Goal: Task Accomplishment & Management: Manage account settings

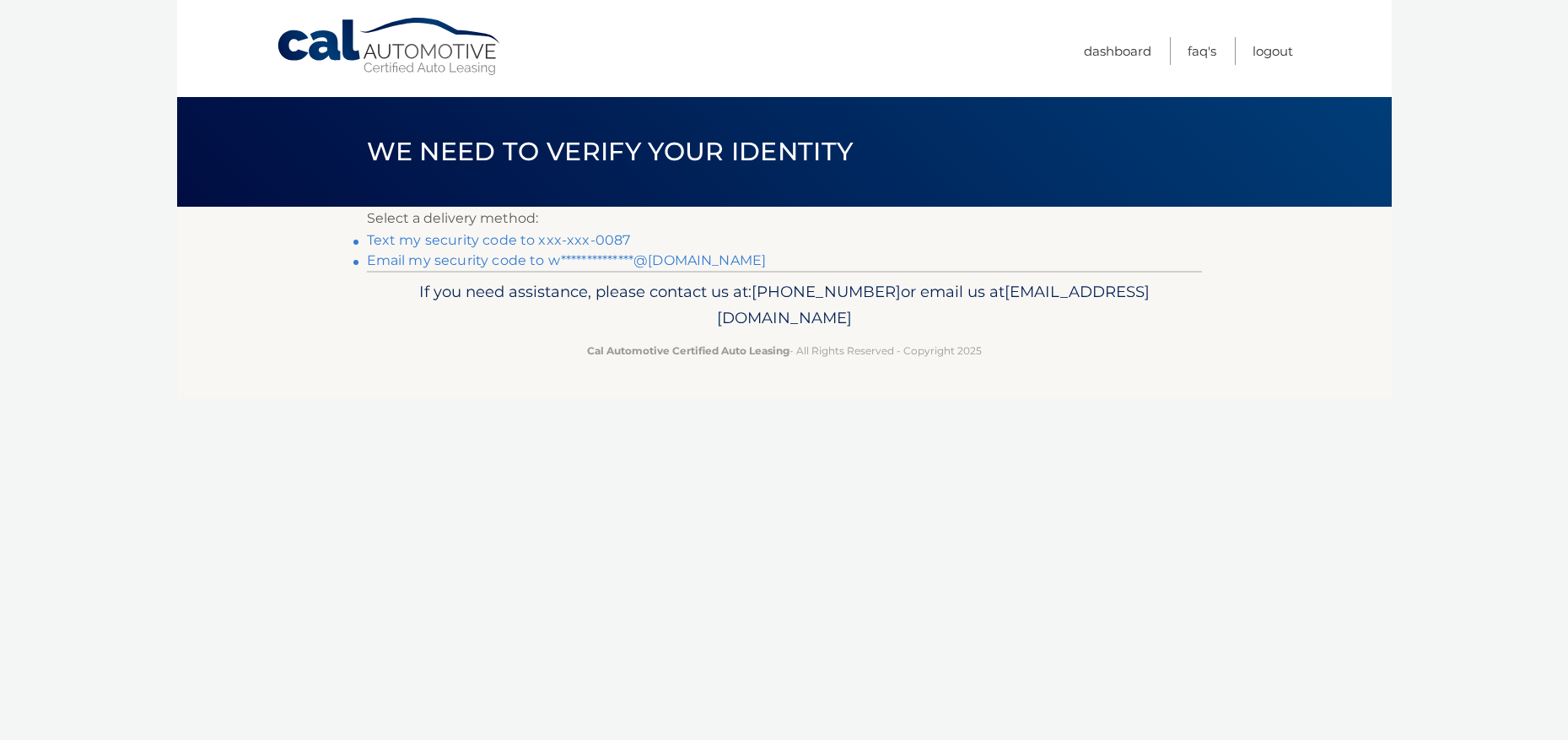
click at [572, 238] on link "Text my security code to xxx-xxx-0087" at bounding box center [499, 240] width 264 height 16
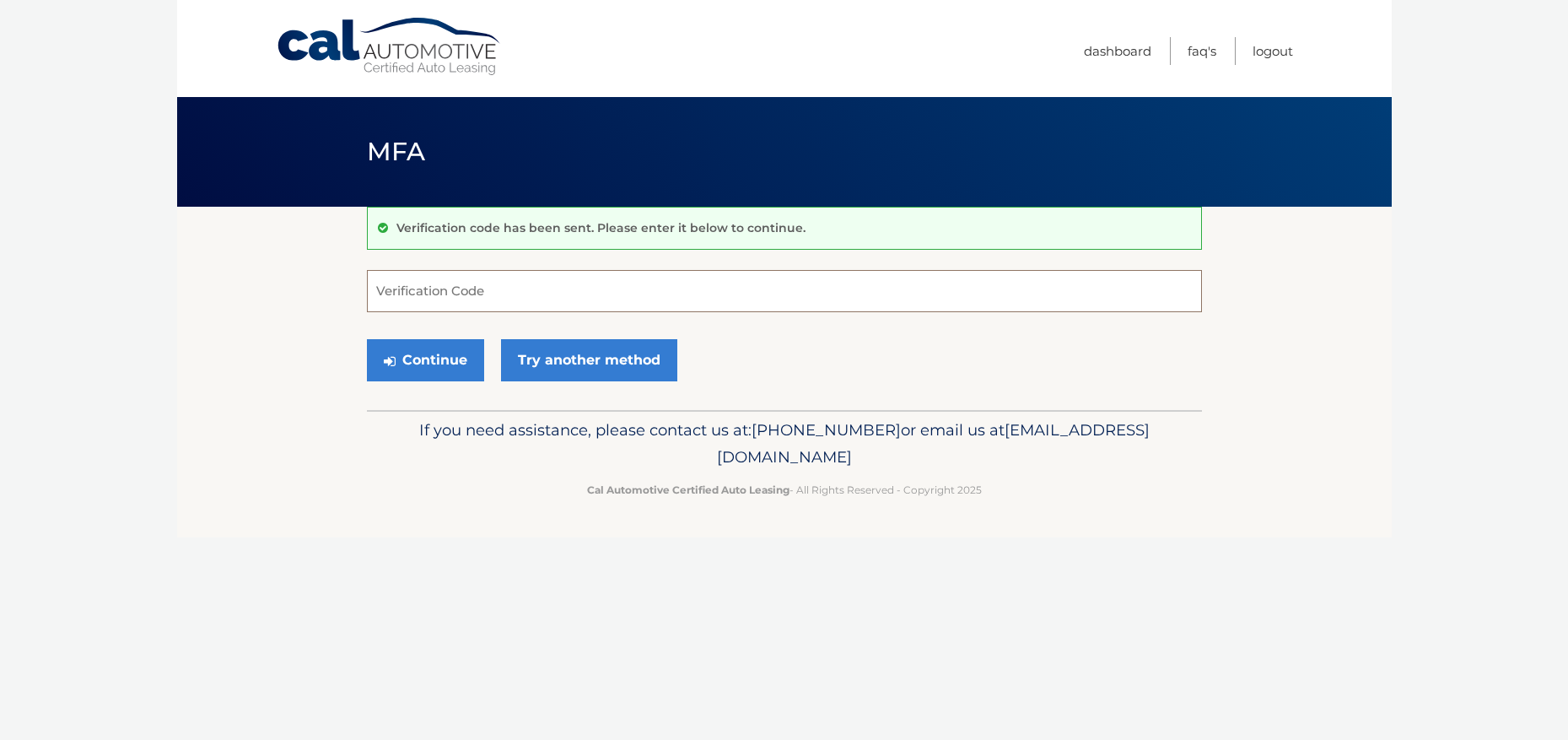
click at [490, 287] on input "Verification Code" at bounding box center [784, 292] width 835 height 43
type input "250898"
click at [429, 367] on button "Continue" at bounding box center [425, 361] width 117 height 43
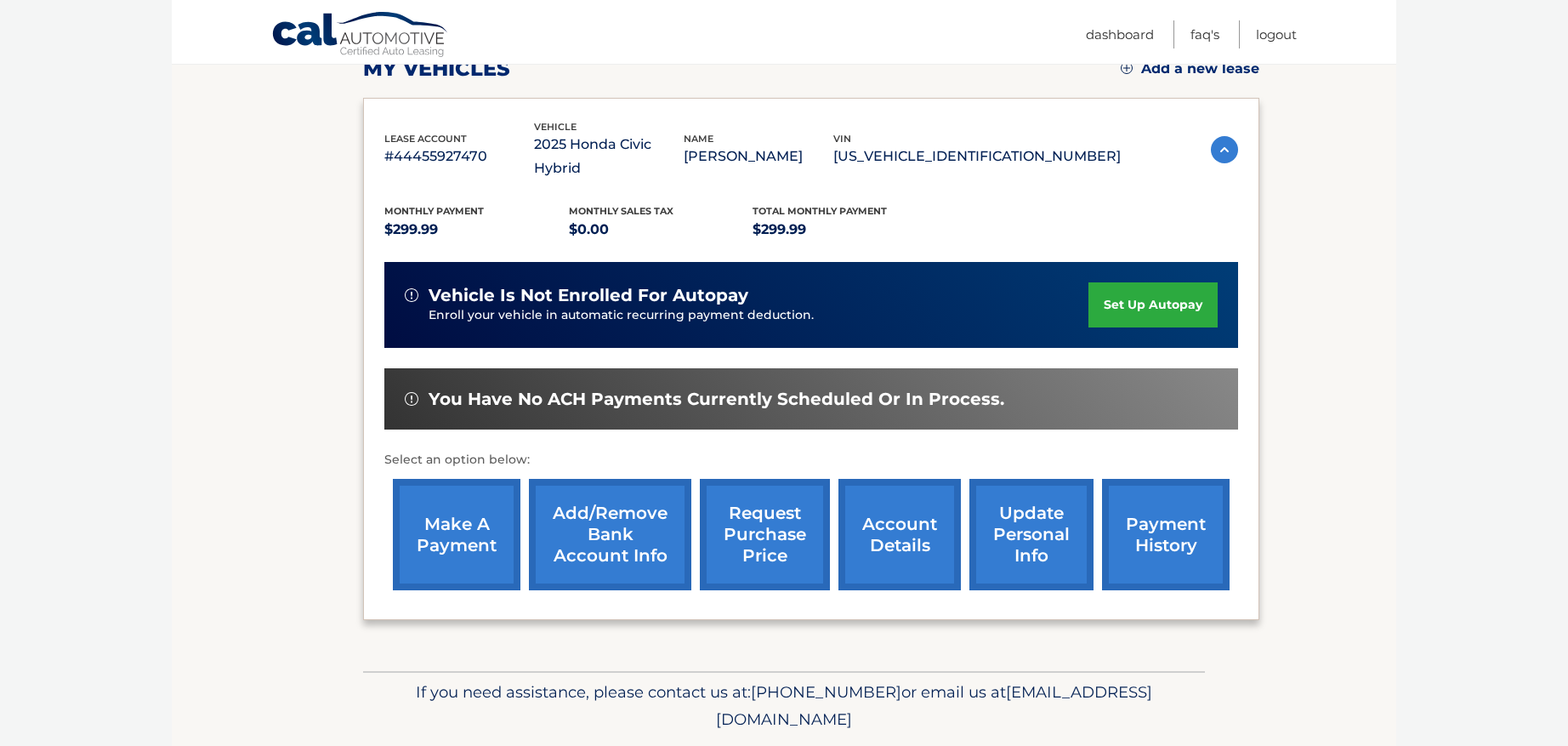
scroll to position [256, 0]
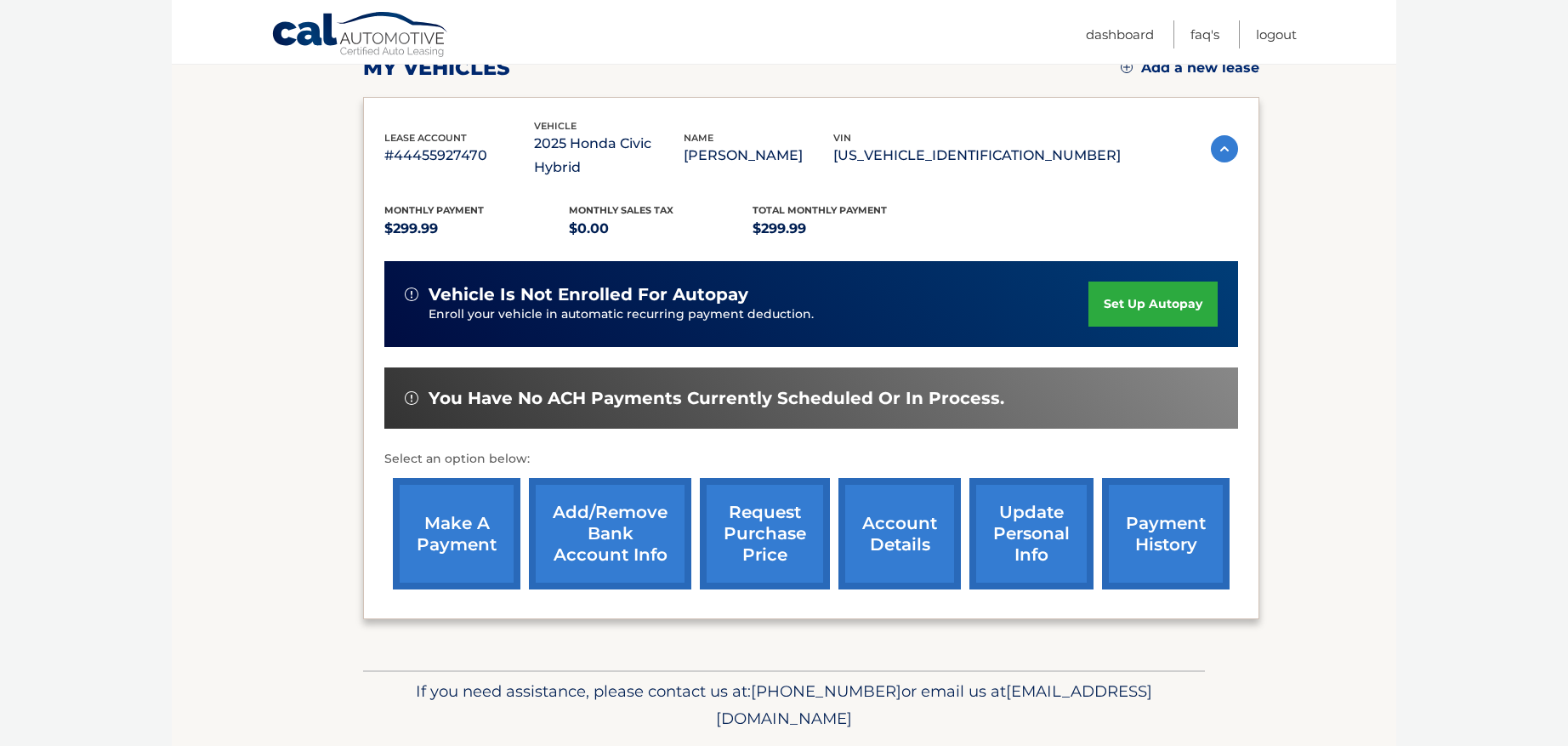
click at [468, 518] on link "make a payment" at bounding box center [456, 533] width 128 height 112
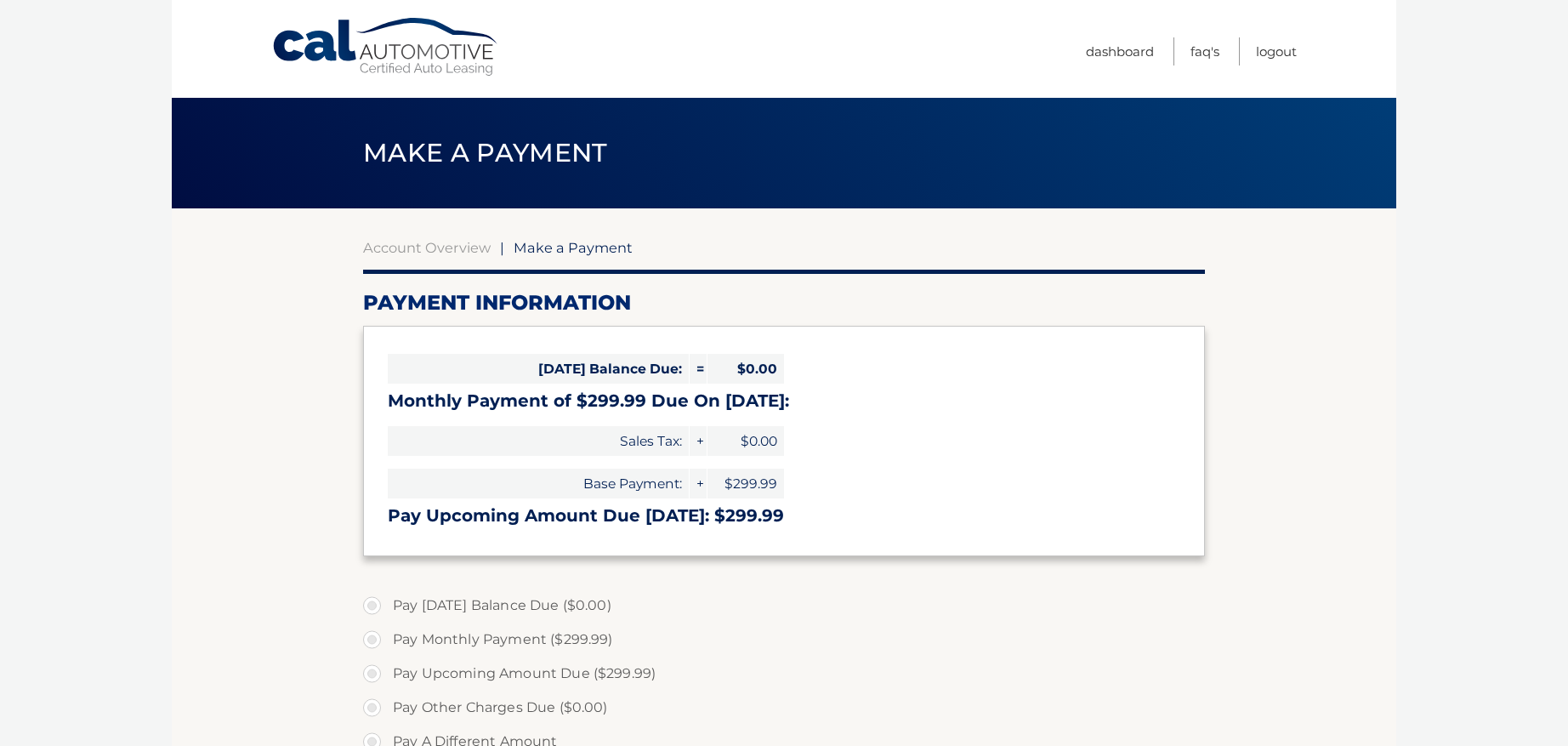
select select "ZjQ1OGM5ZjctYjhhZi00NDNmLTgyNGUtN2U3NTIzYzI2NzY1"
